Goal: Transaction & Acquisition: Book appointment/travel/reservation

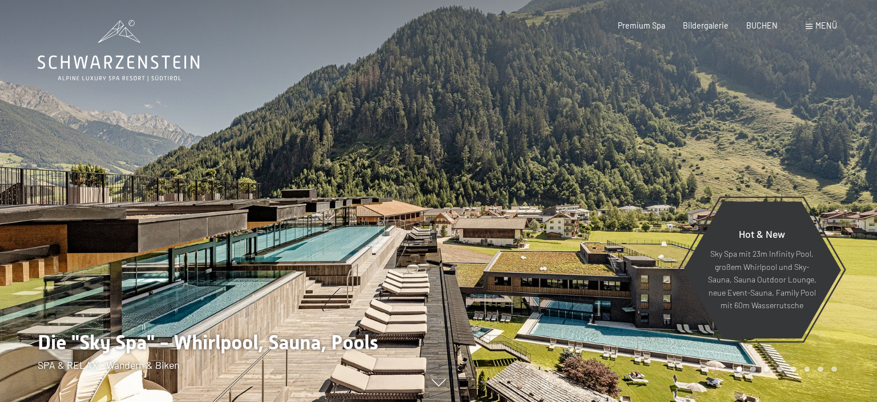
click at [828, 29] on span "Menü" at bounding box center [827, 26] width 22 height 10
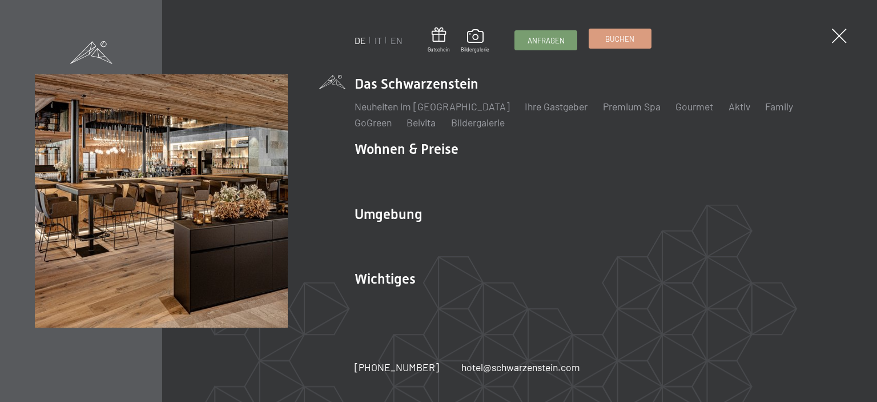
click at [616, 42] on span "Buchen" at bounding box center [620, 39] width 29 height 10
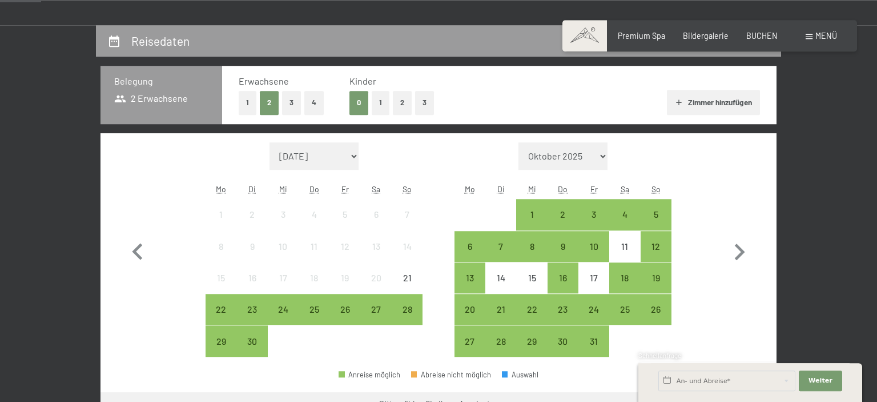
scroll to position [241, 0]
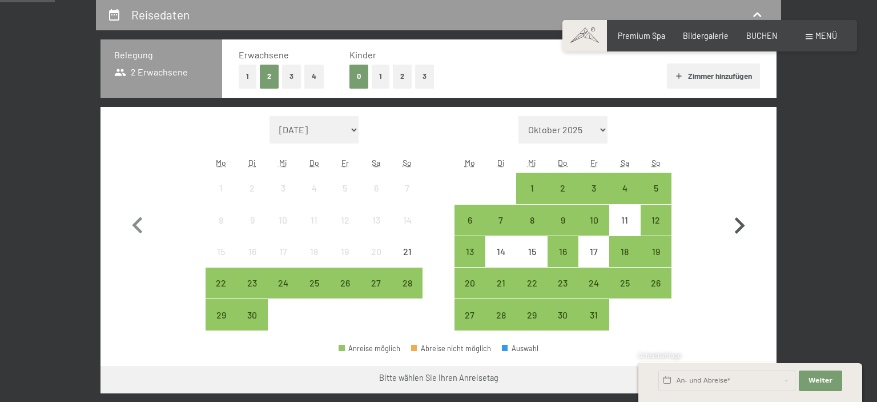
click at [736, 225] on icon "button" at bounding box center [739, 225] width 33 height 33
select select "2025-10-01"
select select "2025-11-01"
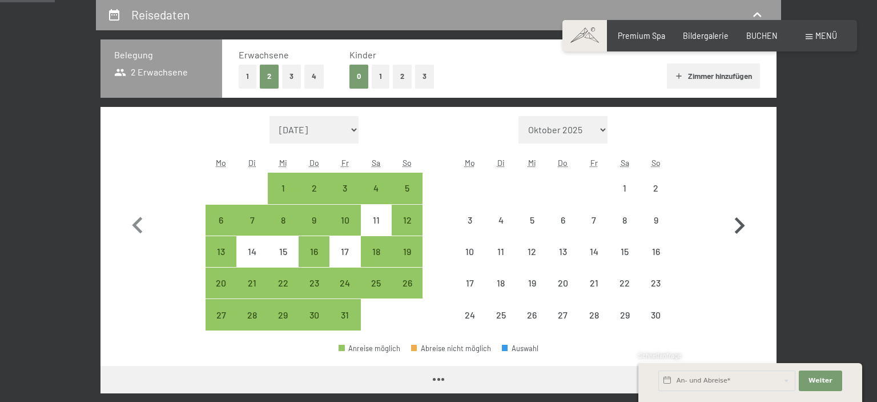
click at [736, 225] on icon "button" at bounding box center [739, 225] width 33 height 33
select select "2025-11-01"
select select "2025-12-01"
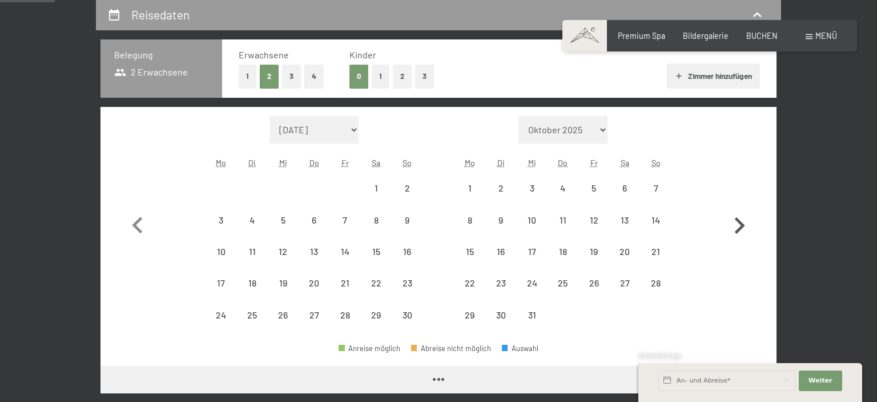
select select "2025-11-01"
select select "2025-12-01"
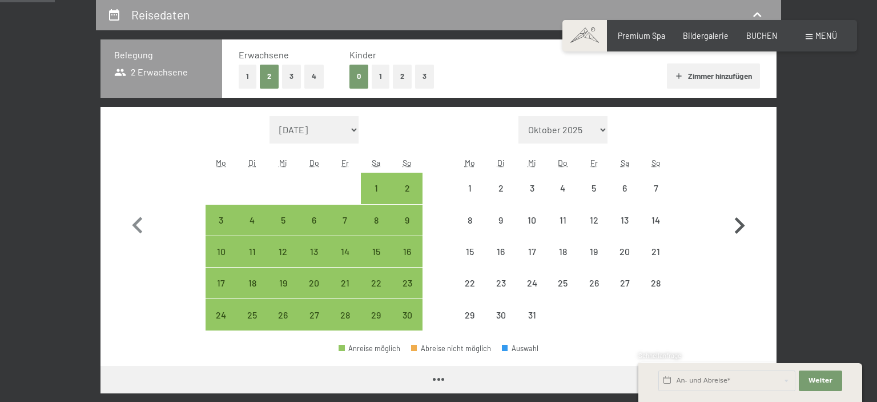
select select "2025-11-01"
select select "2025-12-01"
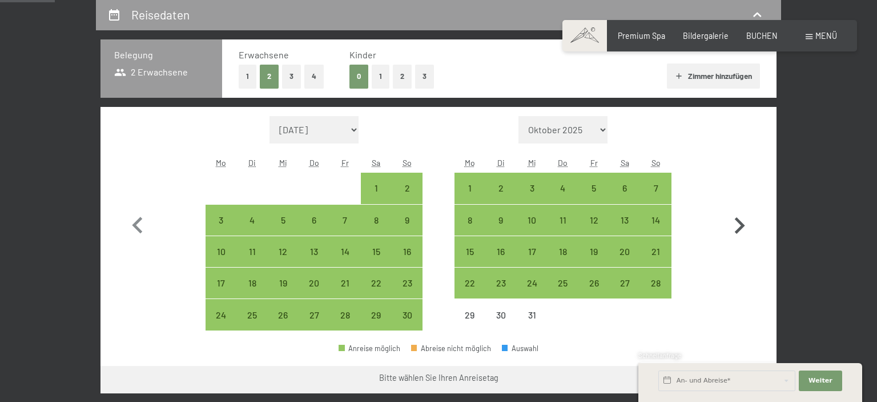
click at [736, 225] on icon "button" at bounding box center [739, 225] width 33 height 33
select select "2025-12-01"
select select "2026-01-01"
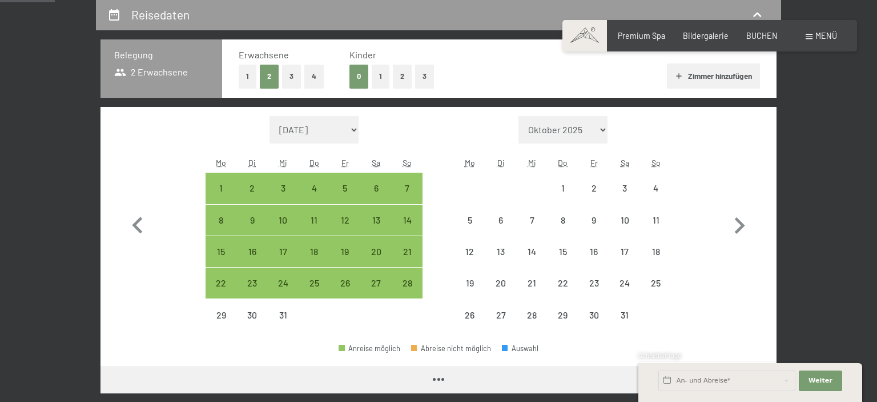
select select "2025-12-01"
select select "2026-01-01"
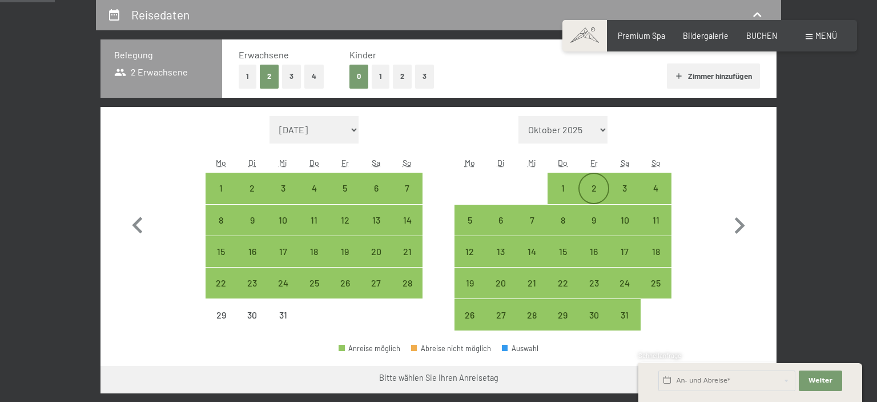
click at [600, 190] on div "2" at bounding box center [594, 197] width 29 height 29
select select "2025-12-01"
select select "2026-01-01"
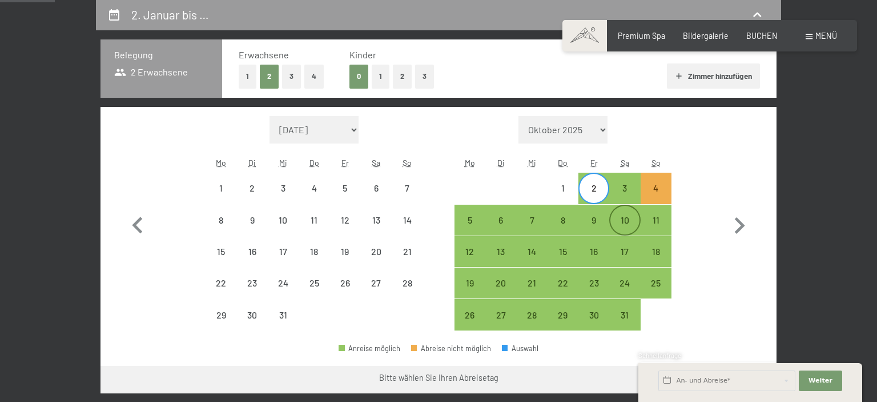
click at [636, 220] on div "10" at bounding box center [625, 229] width 29 height 29
select select "2025-12-01"
select select "2026-01-01"
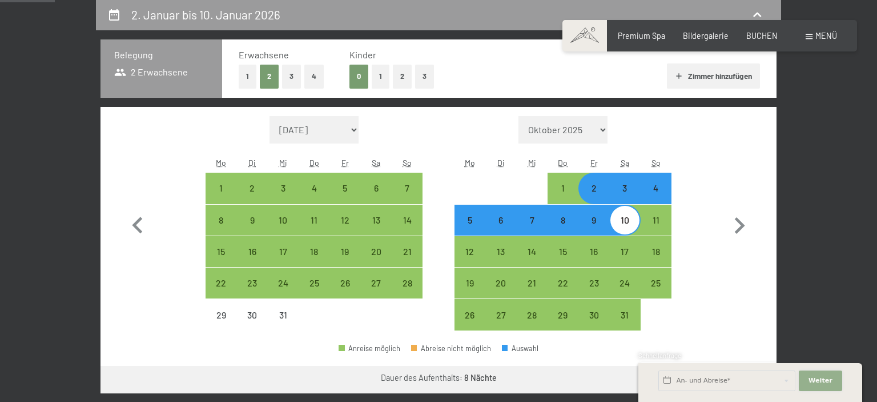
click at [837, 375] on button "Weiter Adressfelder ausblenden" at bounding box center [820, 380] width 43 height 21
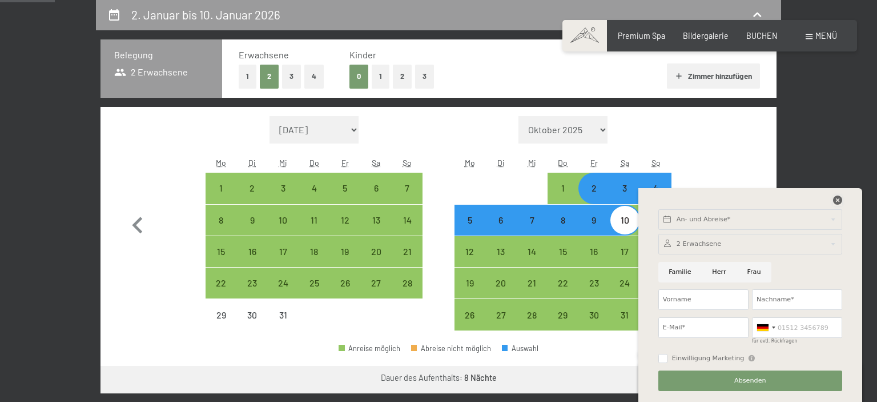
click at [835, 197] on icon at bounding box center [837, 199] width 9 height 9
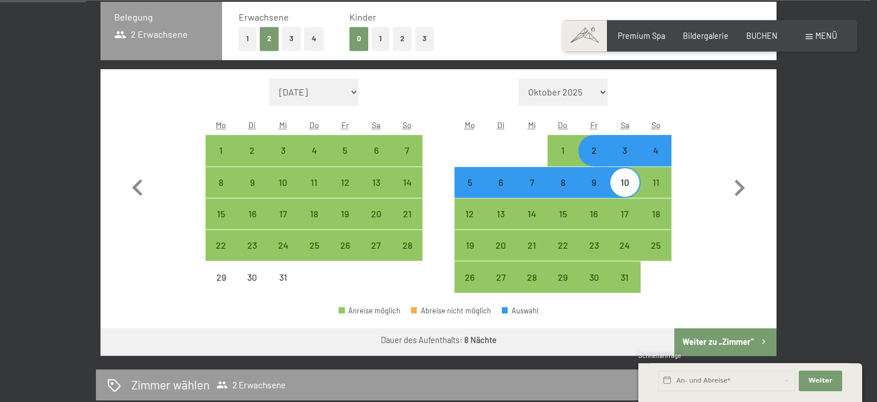
scroll to position [302, 0]
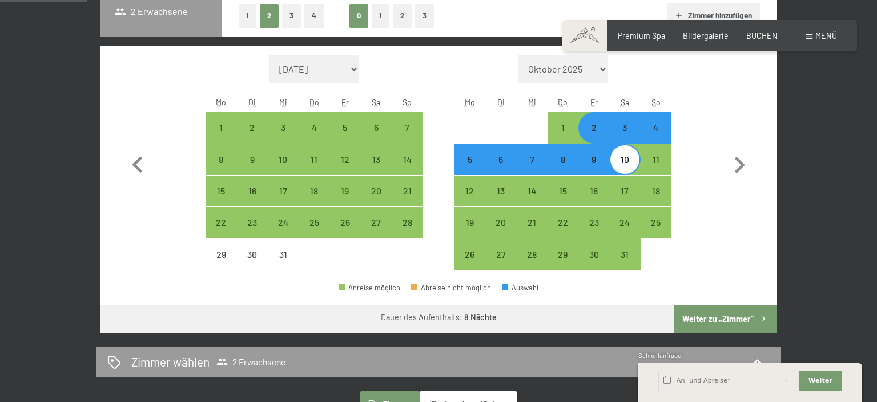
click at [715, 315] on button "Weiter zu „Zimmer“" at bounding box center [726, 318] width 102 height 27
select select "2025-12-01"
select select "2026-01-01"
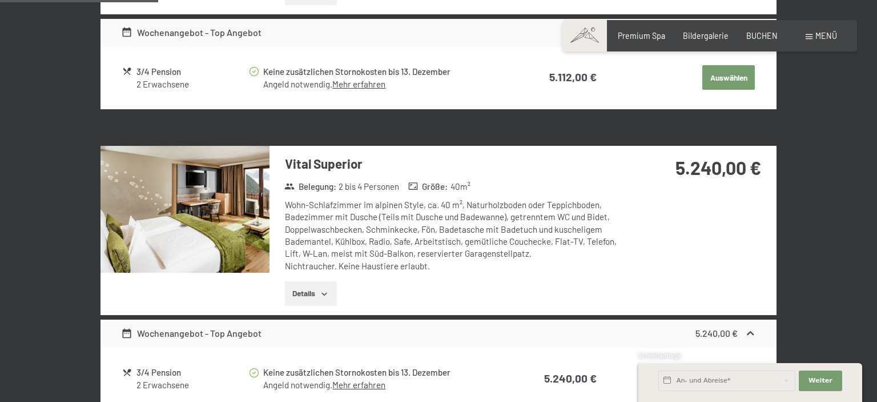
scroll to position [602, 0]
